Goal: Task Accomplishment & Management: Manage account settings

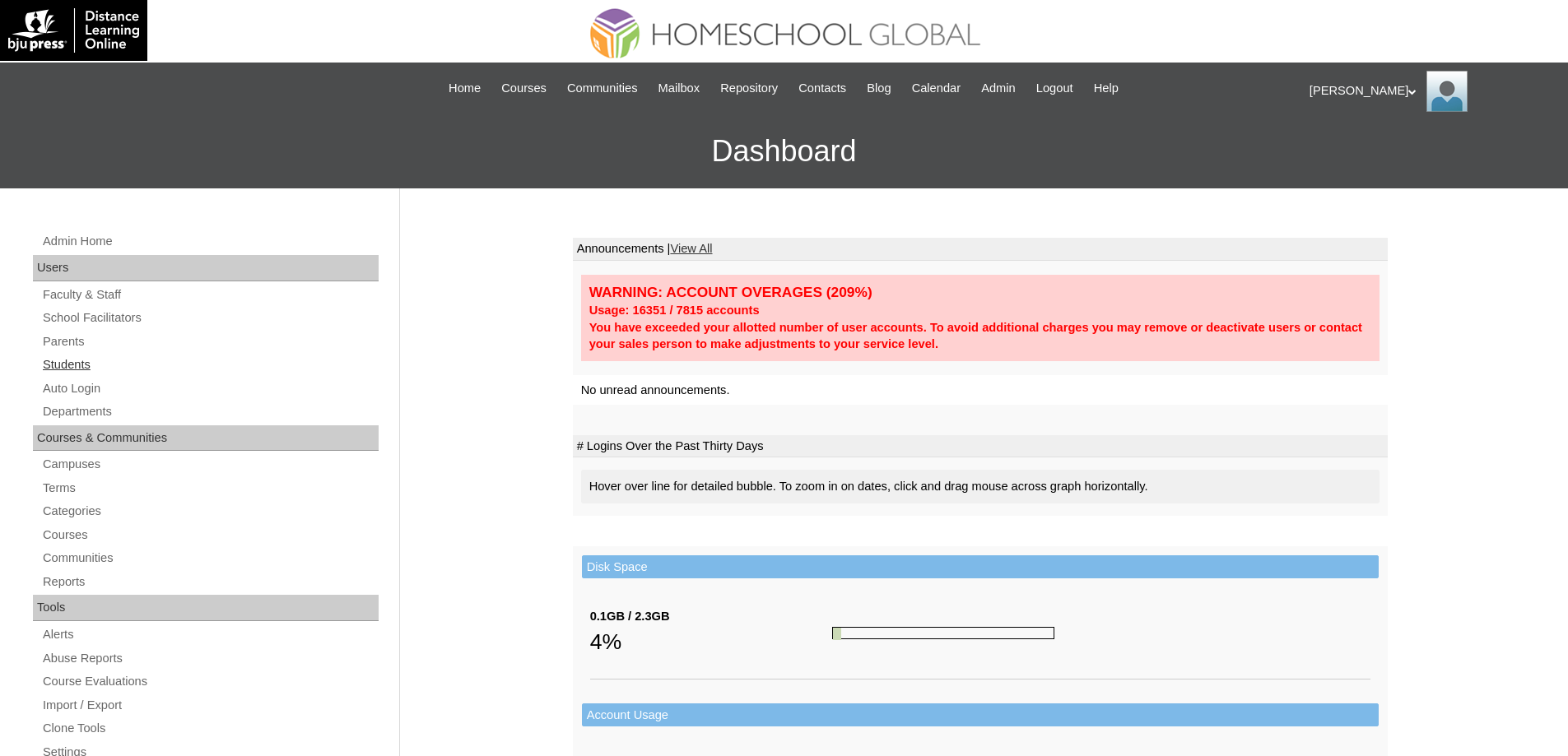
click at [81, 366] on link "Students" at bounding box center [210, 364] width 338 height 21
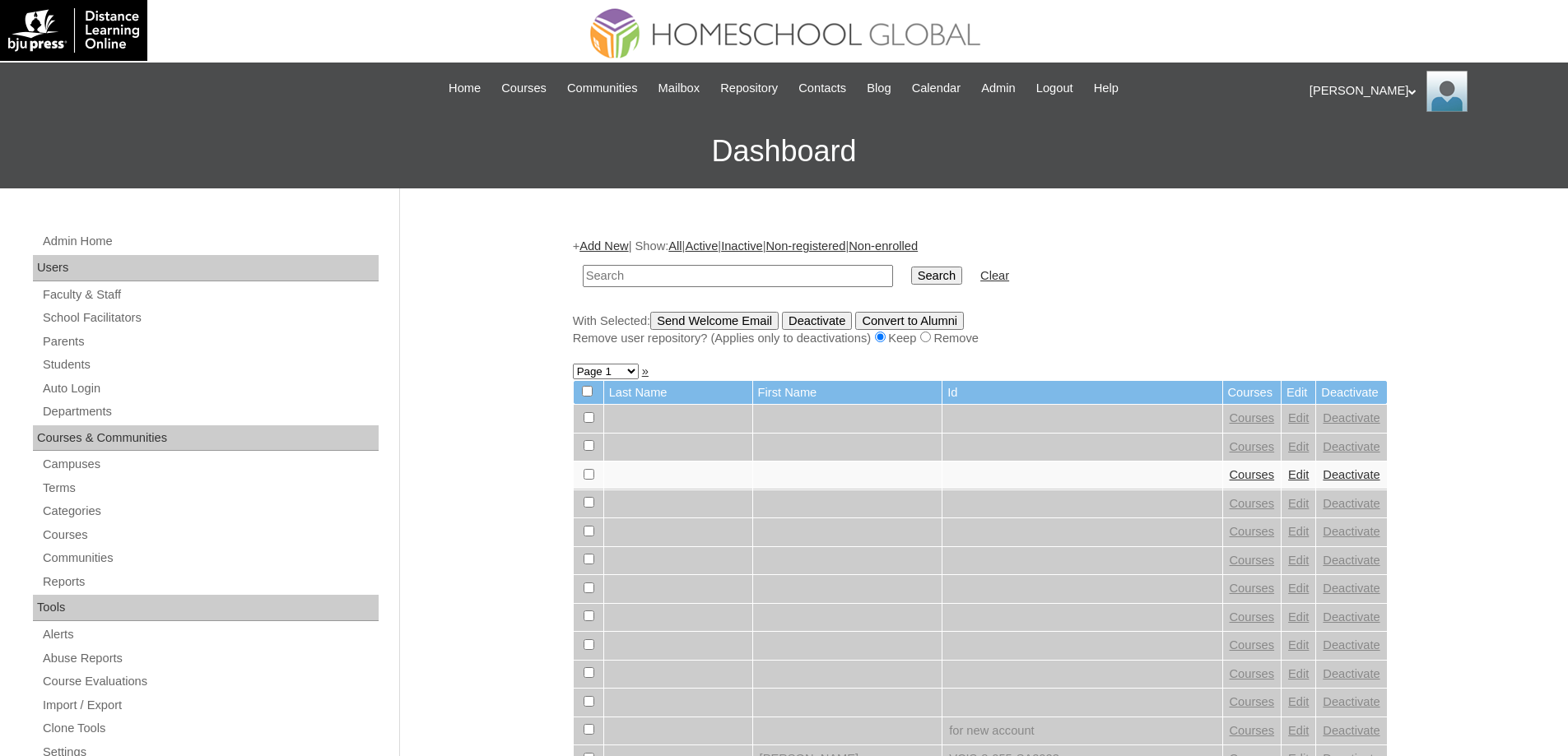
drag, startPoint x: 650, startPoint y: 276, endPoint x: 919, endPoint y: 274, distance: 269.0
click at [652, 275] on input "text" at bounding box center [738, 276] width 310 height 23
type input "MHS00180-TECHPH2025"
click at [961, 272] on input "Search" at bounding box center [937, 276] width 51 height 18
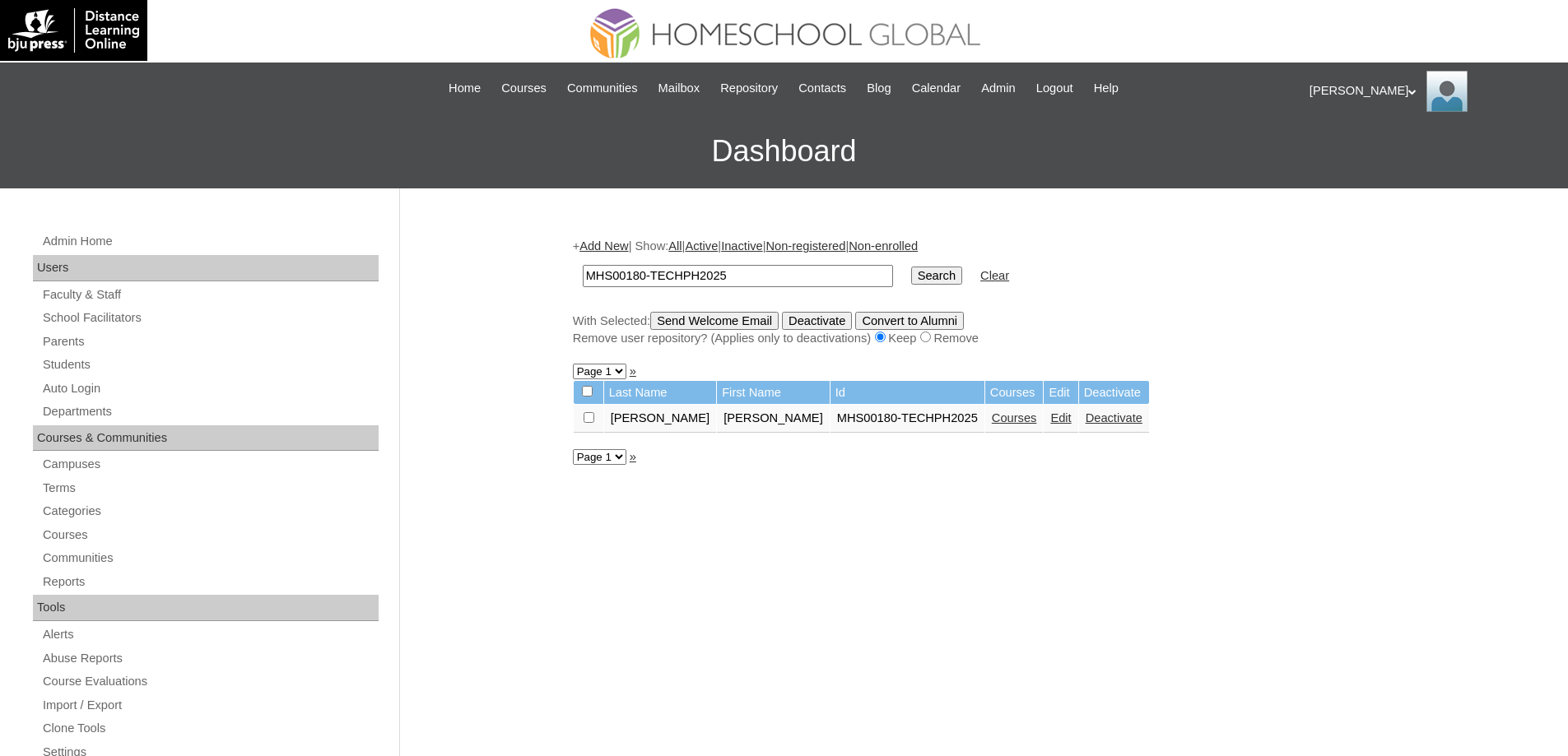
click at [992, 420] on link "Courses" at bounding box center [1014, 417] width 45 height 13
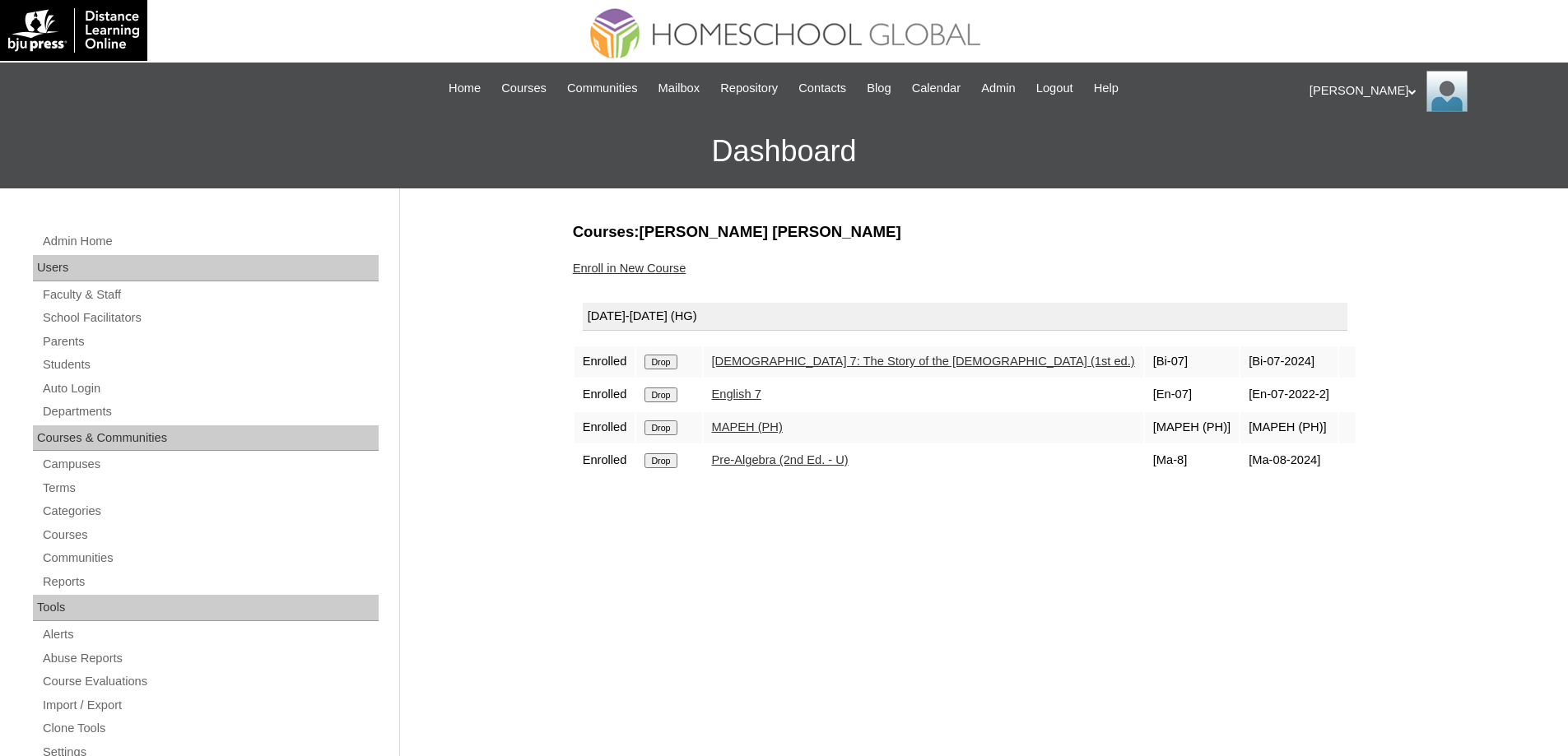
click at [629, 275] on link "Enroll in New Course" at bounding box center [629, 268] width 114 height 13
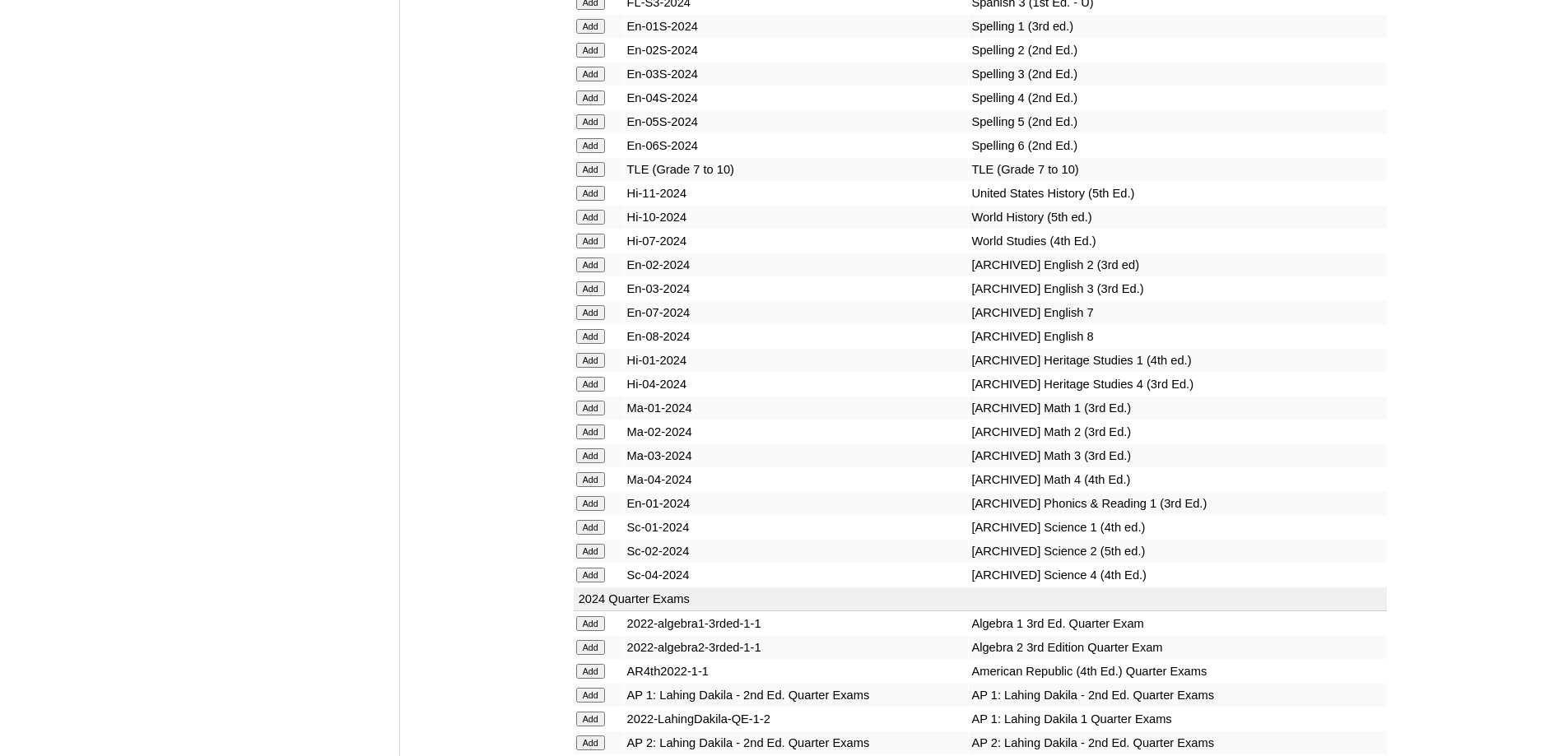
scroll to position [6865, 0]
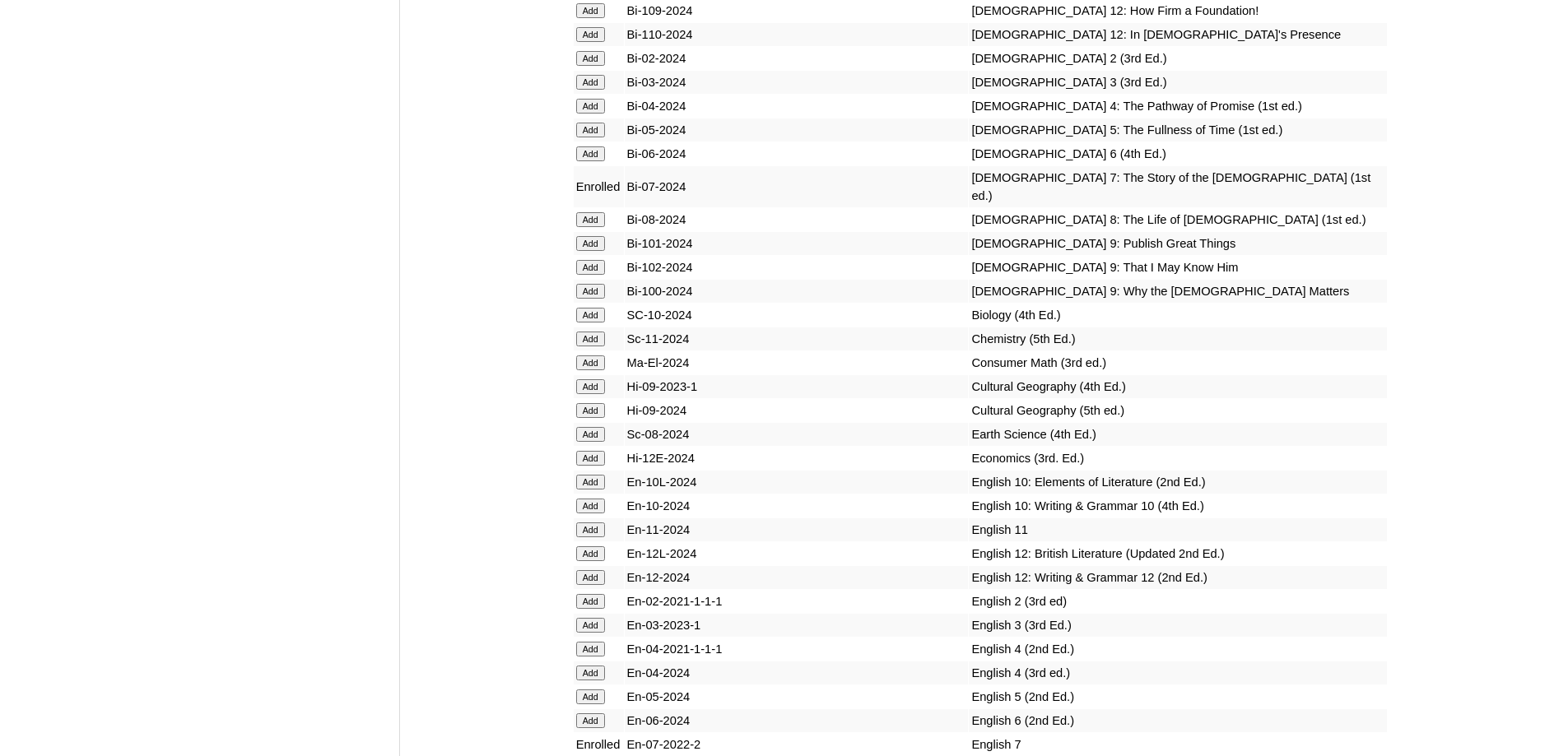
scroll to position [4507, 0]
